Goal: Task Accomplishment & Management: Complete application form

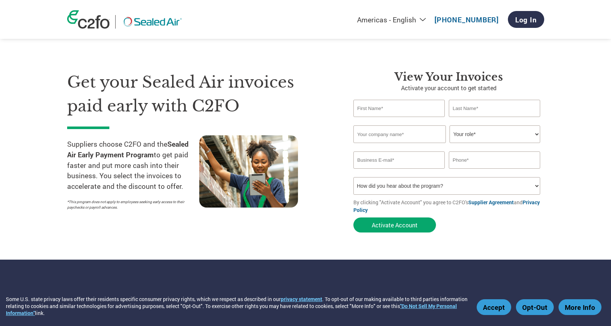
click at [375, 110] on input "text" at bounding box center [399, 108] width 92 height 17
type input "[PERSON_NAME]"
type input "mid valley disposal inc"
type input "5595670620"
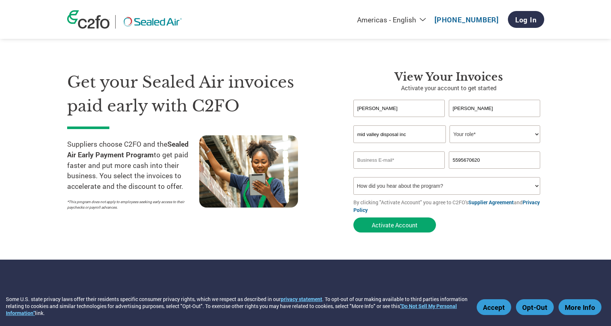
click at [471, 135] on select "Your role* CFO Controller Credit Manager Finance Director Treasurer CEO Preside…" at bounding box center [494, 134] width 91 height 18
select select "ACCOUNTS_RECEIVABLE"
click at [449, 125] on select "Your role* CFO Controller Credit Manager Finance Director Treasurer CEO Preside…" at bounding box center [494, 134] width 91 height 18
click at [411, 160] on input "email" at bounding box center [399, 160] width 92 height 17
type input "[EMAIL_ADDRESS][DOMAIN_NAME]"
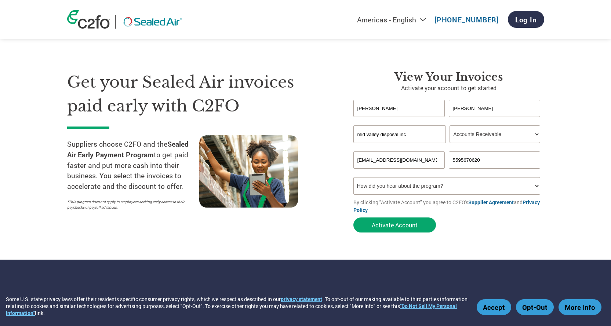
click at [419, 189] on select "How did you hear about the program? Received a letter Email Social Media Online…" at bounding box center [446, 186] width 187 height 18
select select "Email"
click at [353, 177] on select "How did you hear about the program? Received a letter Email Social Media Online…" at bounding box center [446, 186] width 187 height 18
click at [426, 222] on button "Activate Account" at bounding box center [394, 225] width 83 height 15
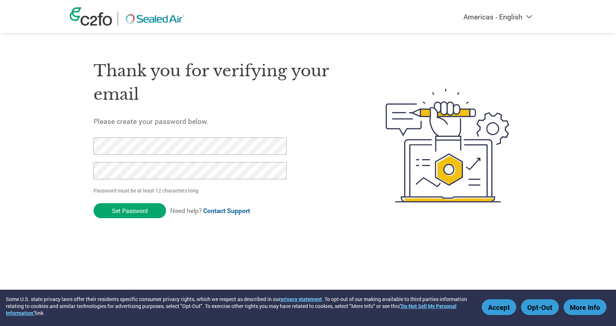
click at [146, 212] on input "Set Password" at bounding box center [130, 210] width 73 height 15
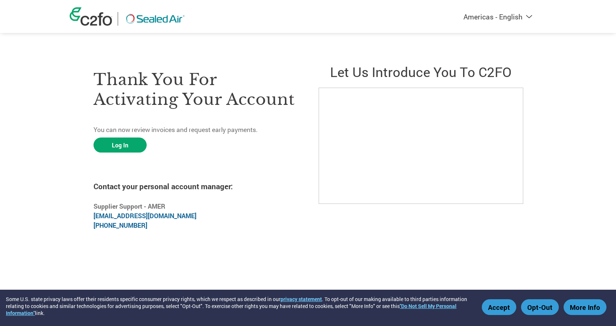
click at [460, 254] on html "Some U.S. state privacy laws offer their residents specific consumer privacy ri…" at bounding box center [308, 131] width 616 height 262
click at [114, 148] on link "Log In" at bounding box center [120, 145] width 53 height 15
